Goal: Task Accomplishment & Management: Manage account settings

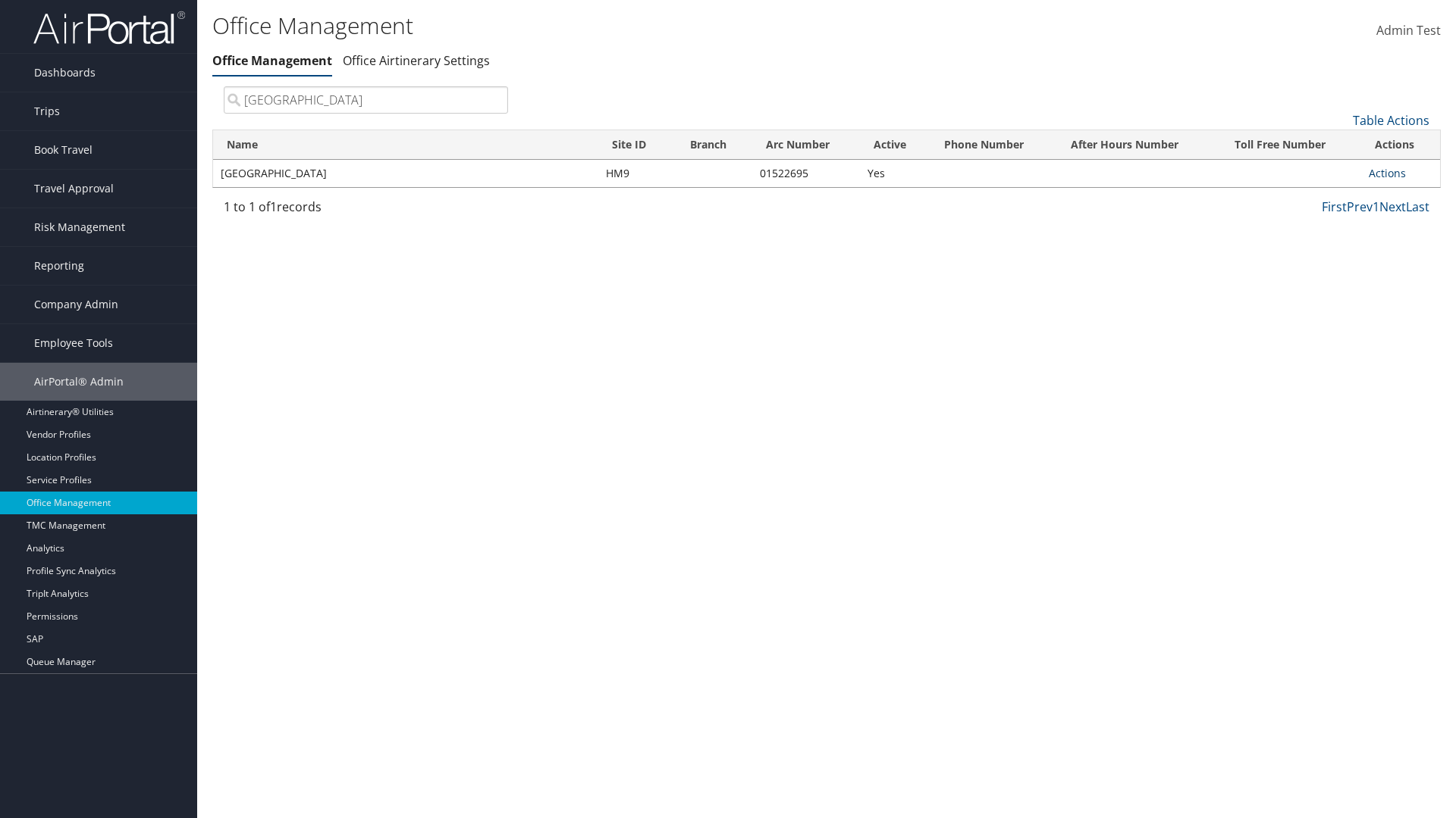
type input "[GEOGRAPHIC_DATA]"
click at [1386, 173] on link "Actions" at bounding box center [1386, 173] width 37 height 15
click at [1337, 221] on link "View Accounts" at bounding box center [1337, 222] width 128 height 26
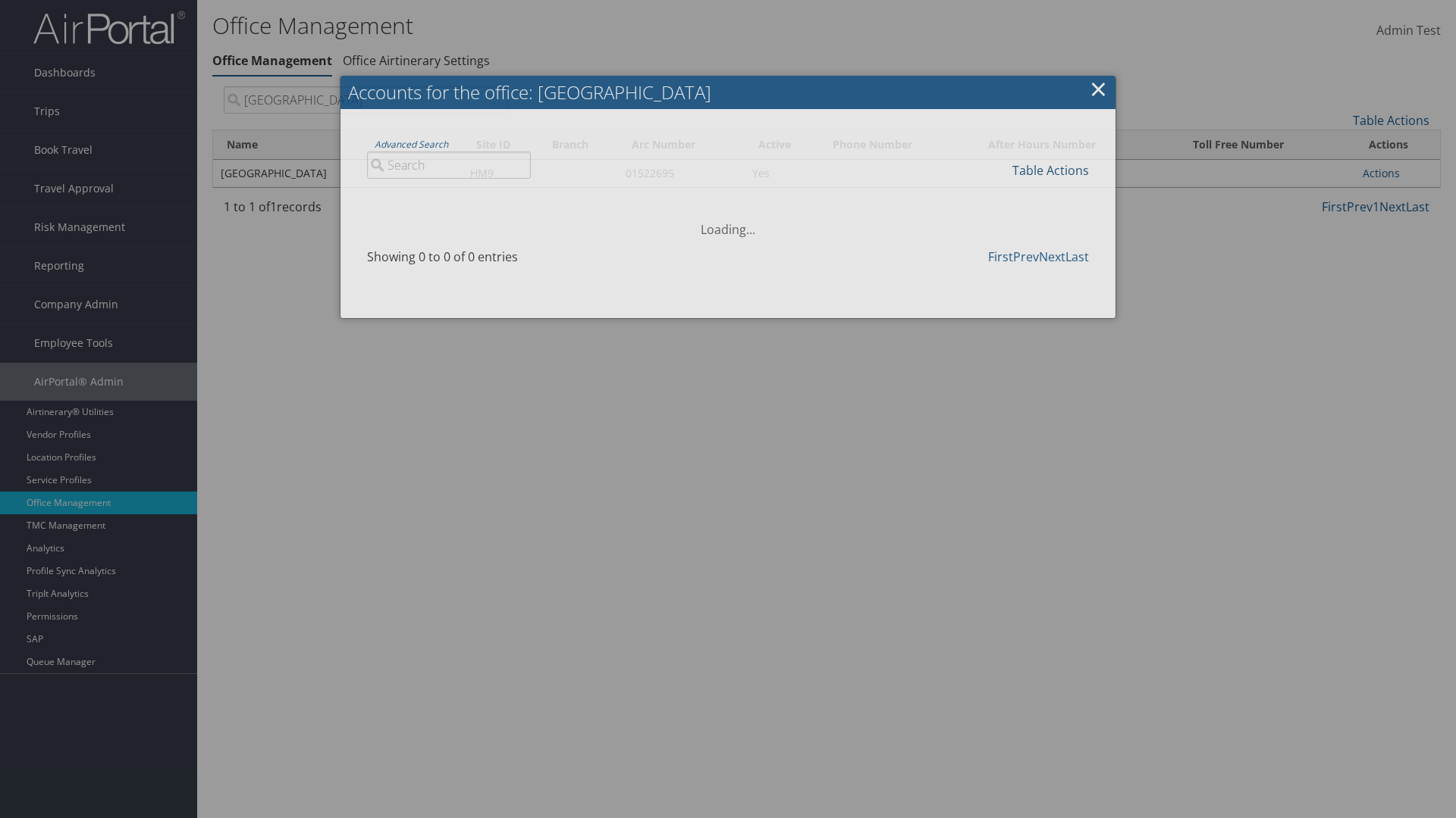
click at [1050, 170] on link "Table Actions" at bounding box center [1051, 170] width 77 height 17
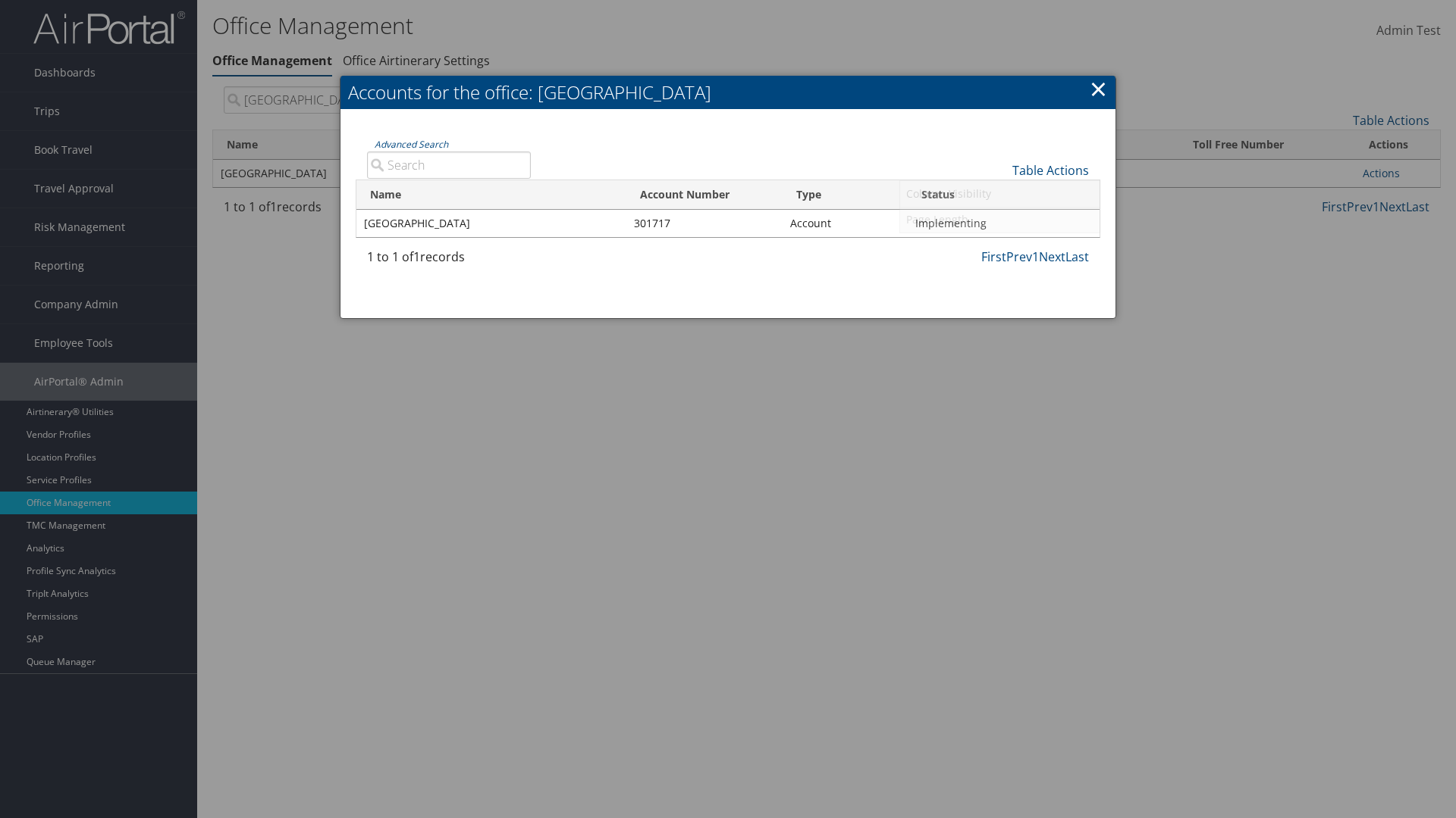
click at [999, 219] on link "Page Length" at bounding box center [999, 220] width 199 height 26
click at [999, 221] on link "25" at bounding box center [999, 222] width 199 height 26
click at [1050, 170] on link "Table Actions" at bounding box center [1051, 170] width 77 height 17
click at [999, 219] on link "Page Length" at bounding box center [999, 220] width 199 height 26
click at [999, 246] on link "50" at bounding box center [999, 247] width 199 height 26
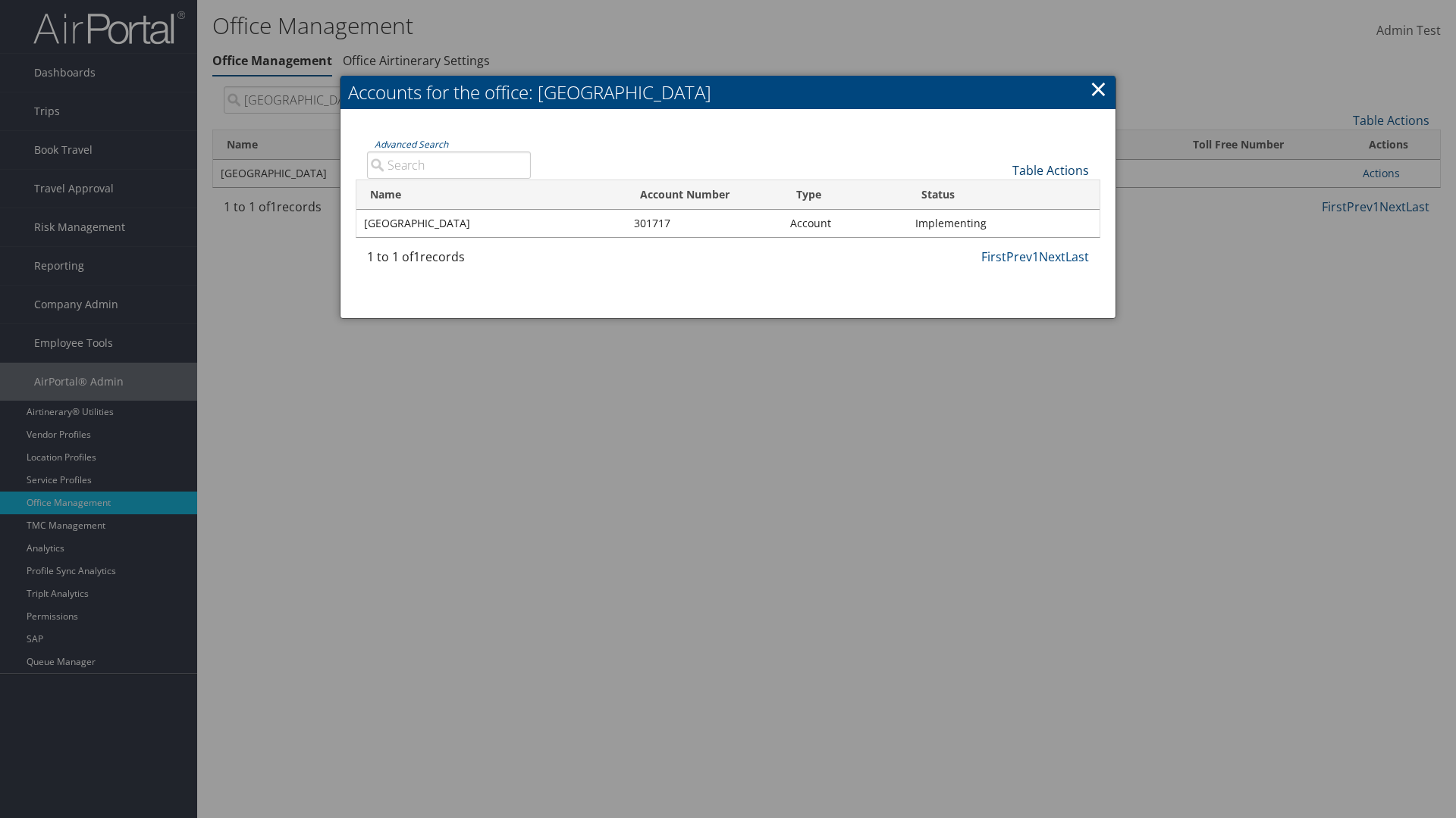
click at [1050, 170] on link "Table Actions" at bounding box center [1051, 170] width 77 height 17
click at [999, 272] on link "100" at bounding box center [999, 273] width 199 height 26
click at [1050, 170] on link "Table Actions" at bounding box center [1051, 170] width 77 height 17
click at [999, 195] on link "Name" at bounding box center [999, 196] width 199 height 26
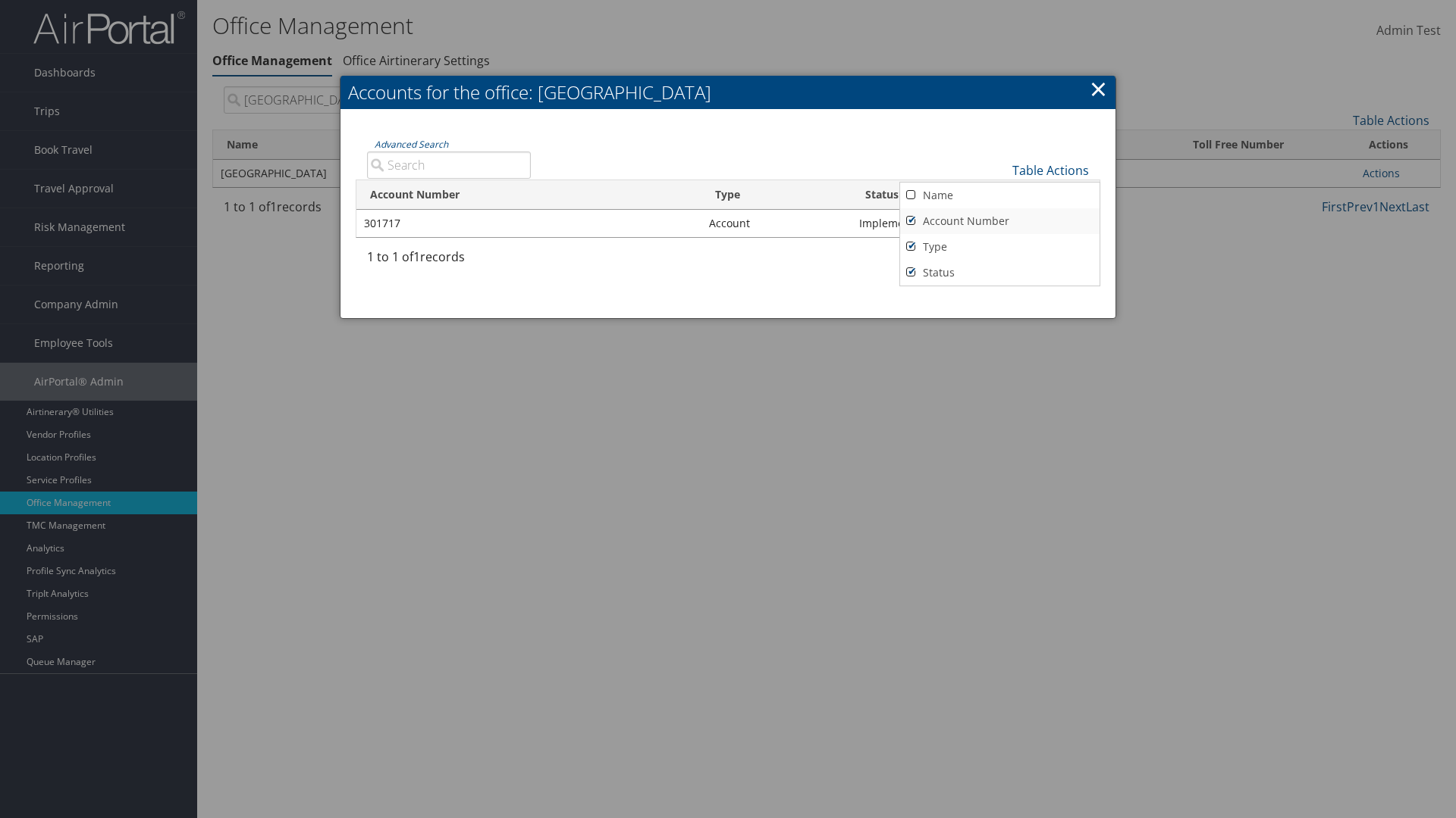
click at [999, 221] on link "Account Number" at bounding box center [999, 222] width 199 height 26
click at [999, 246] on link "Type" at bounding box center [999, 247] width 199 height 26
click at [999, 272] on link "Status" at bounding box center [999, 273] width 199 height 26
click at [999, 195] on link "Name" at bounding box center [999, 196] width 199 height 26
